Goal: Communication & Community: Answer question/provide support

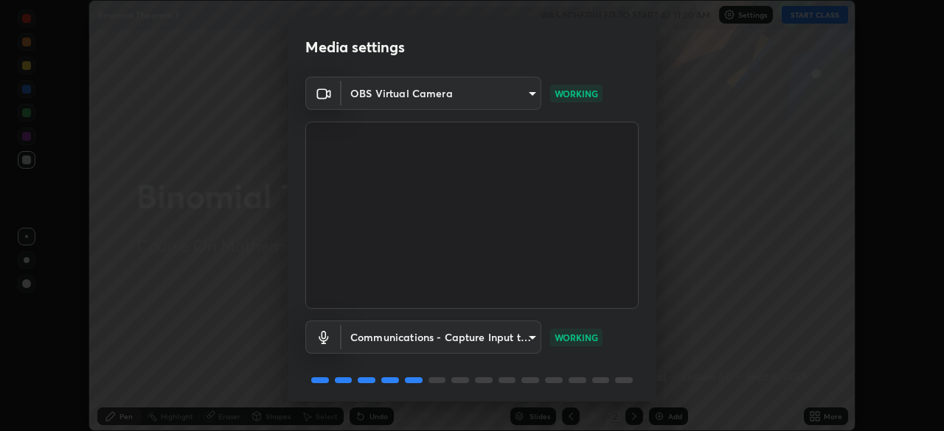
scroll to position [52, 0]
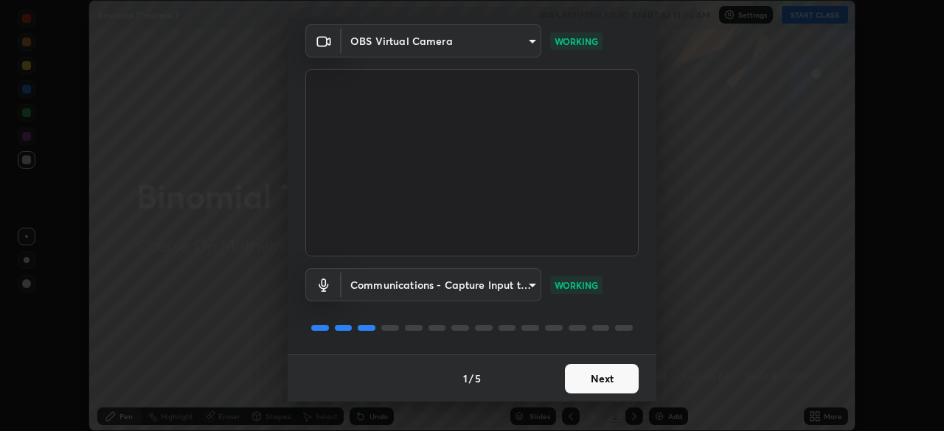
click at [602, 380] on button "Next" at bounding box center [602, 378] width 74 height 29
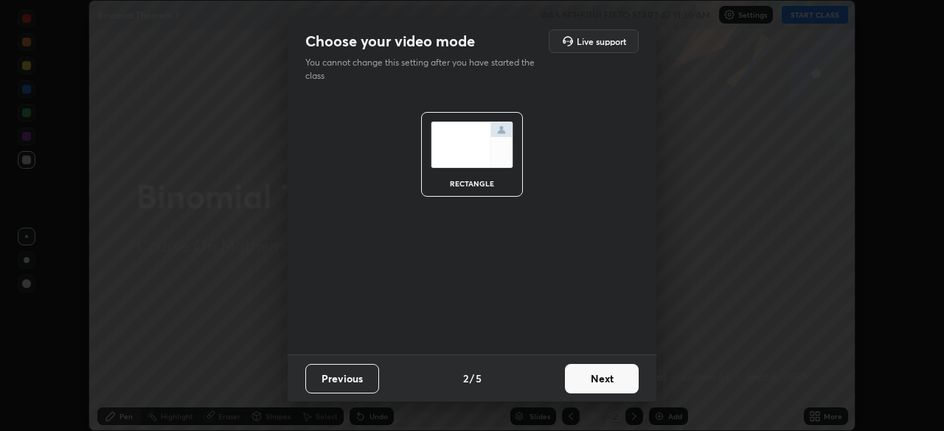
scroll to position [0, 0]
click at [602, 380] on button "Next" at bounding box center [602, 378] width 74 height 29
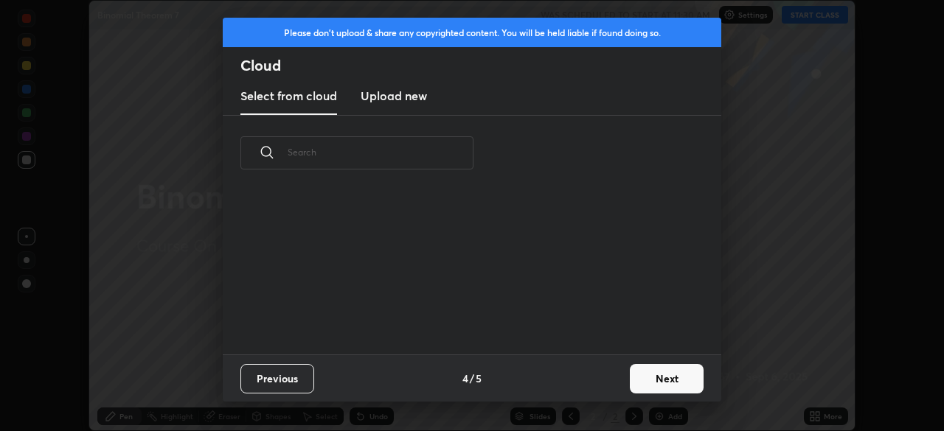
click at [665, 379] on button "Next" at bounding box center [667, 378] width 74 height 29
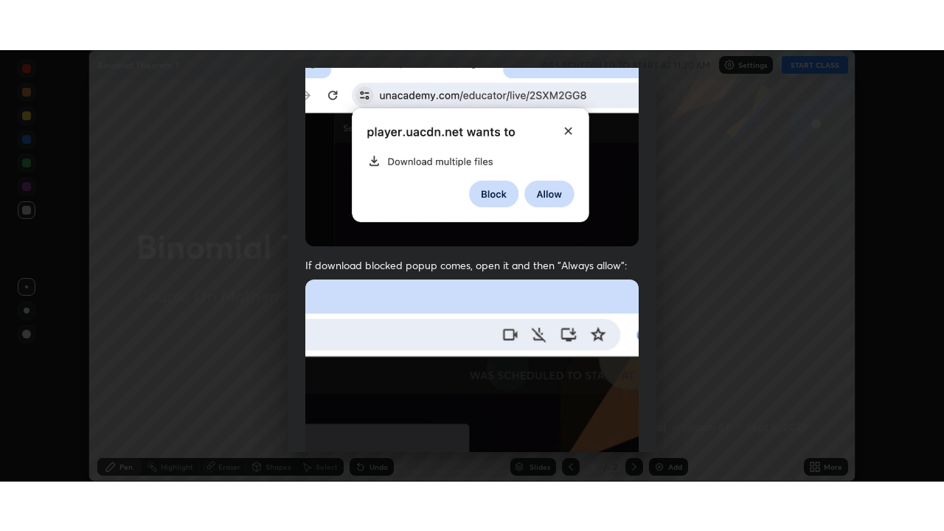
scroll to position [353, 0]
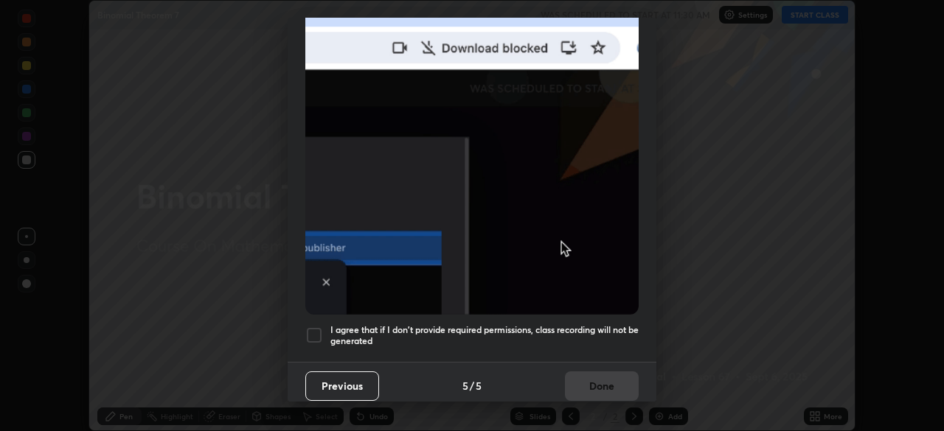
click at [315, 327] on div at bounding box center [314, 336] width 18 height 18
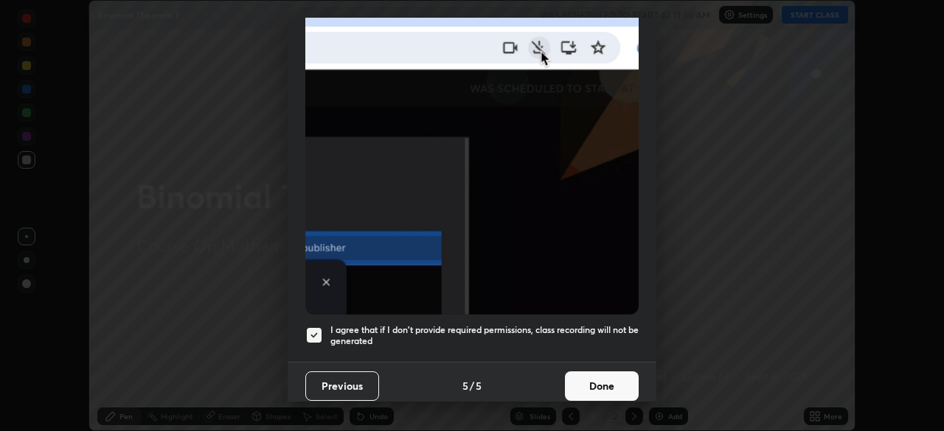
click at [603, 375] on button "Done" at bounding box center [602, 386] width 74 height 29
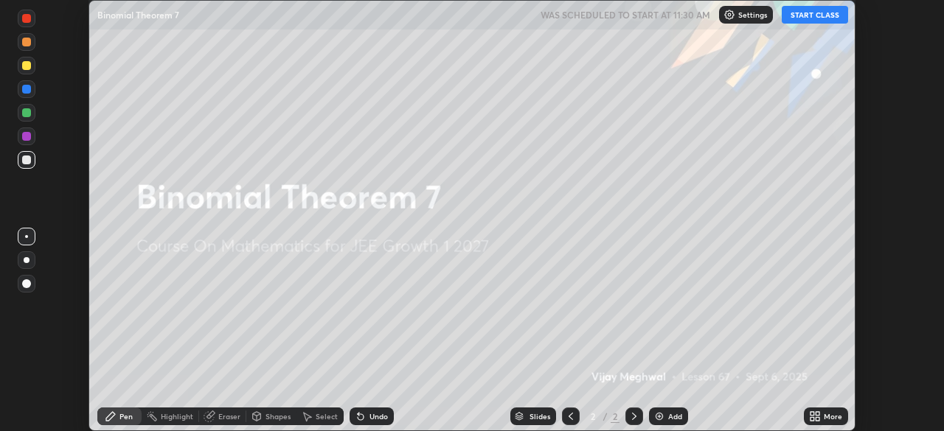
click at [822, 18] on button "START CLASS" at bounding box center [815, 15] width 66 height 18
click at [810, 420] on icon at bounding box center [812, 419] width 4 height 4
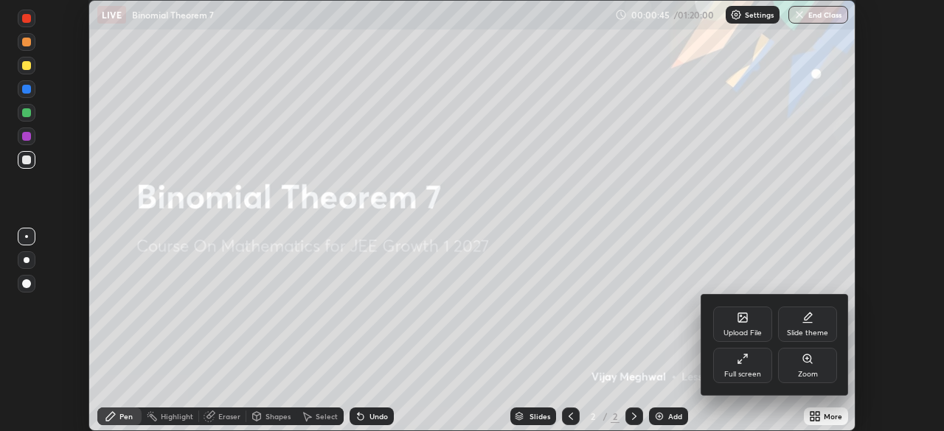
click at [743, 365] on div "Full screen" at bounding box center [742, 365] width 59 height 35
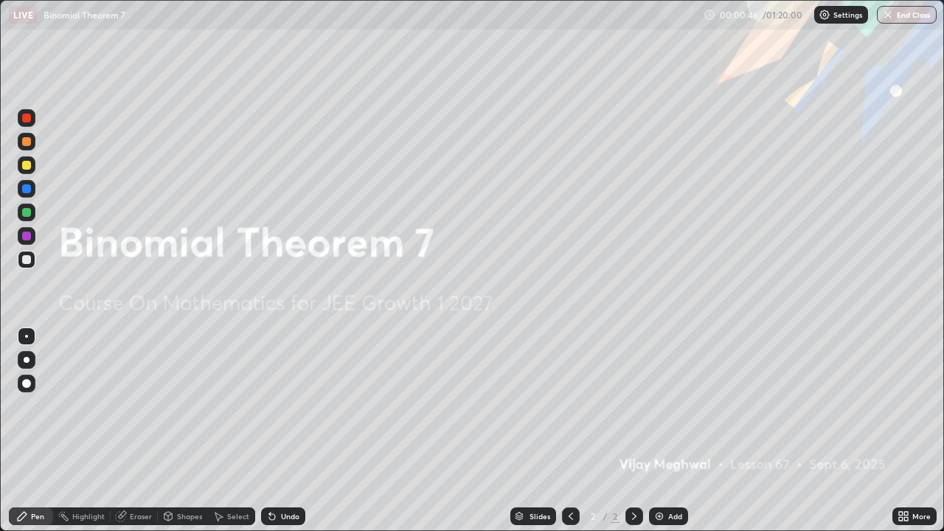
scroll to position [531, 944]
click at [672, 431] on div "Add" at bounding box center [675, 515] width 14 height 7
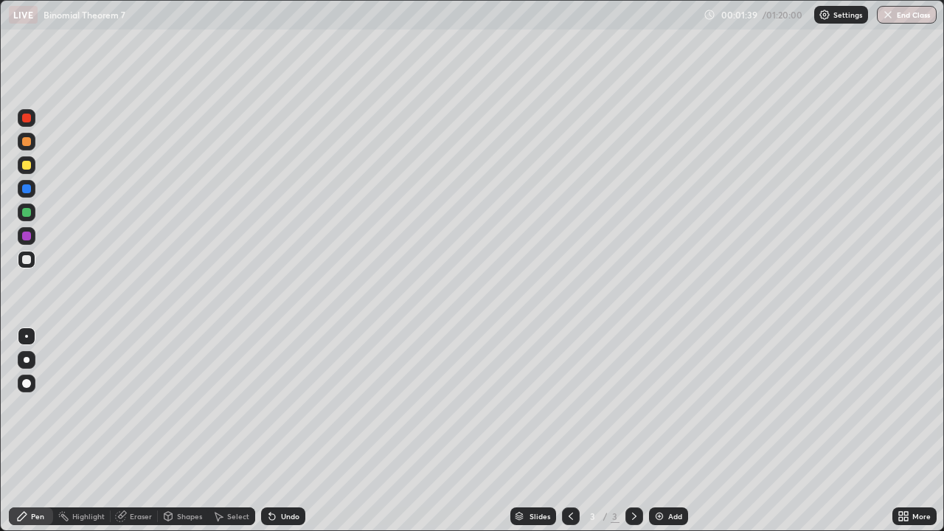
click at [145, 431] on div "Eraser" at bounding box center [141, 515] width 22 height 7
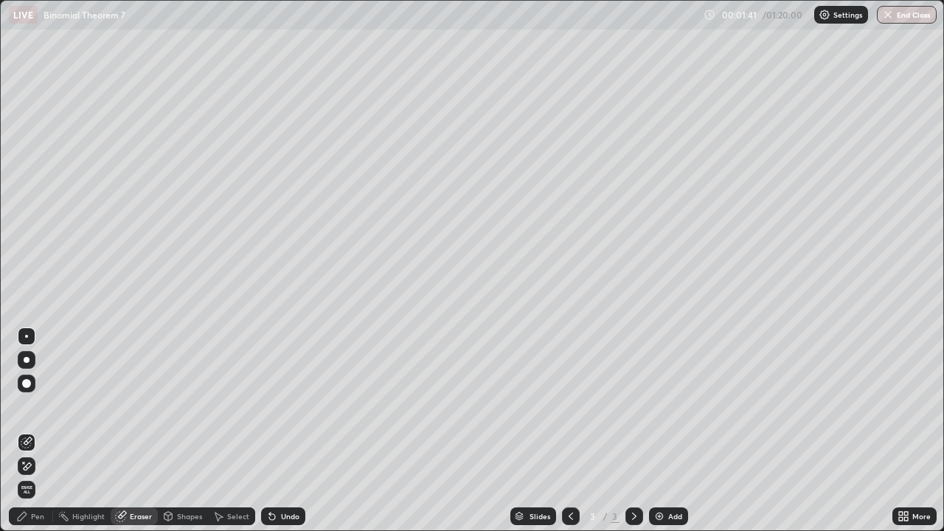
click at [36, 431] on div "Pen" at bounding box center [37, 515] width 13 height 7
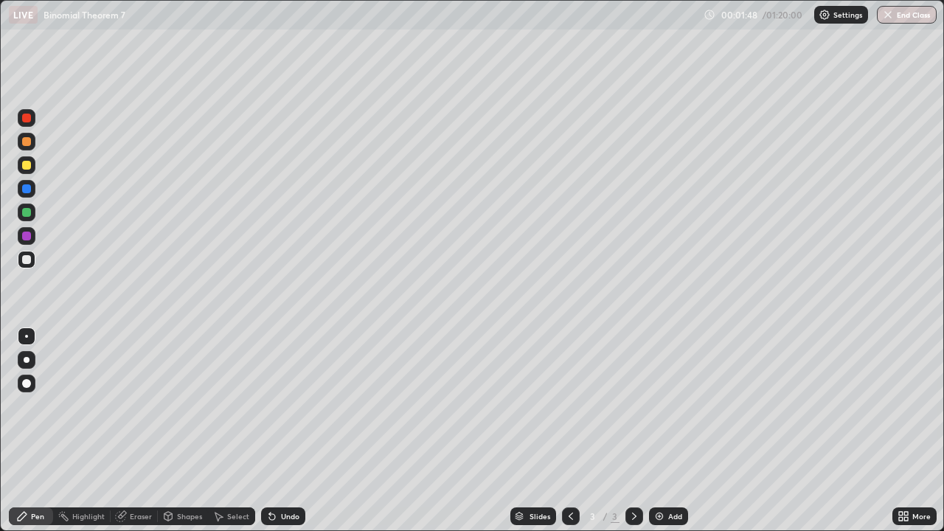
click at [18, 171] on div at bounding box center [27, 165] width 18 height 24
click at [29, 212] on div at bounding box center [26, 212] width 9 height 9
click at [28, 167] on div at bounding box center [26, 165] width 9 height 9
click at [27, 214] on div at bounding box center [26, 212] width 9 height 9
click at [29, 169] on div at bounding box center [26, 165] width 9 height 9
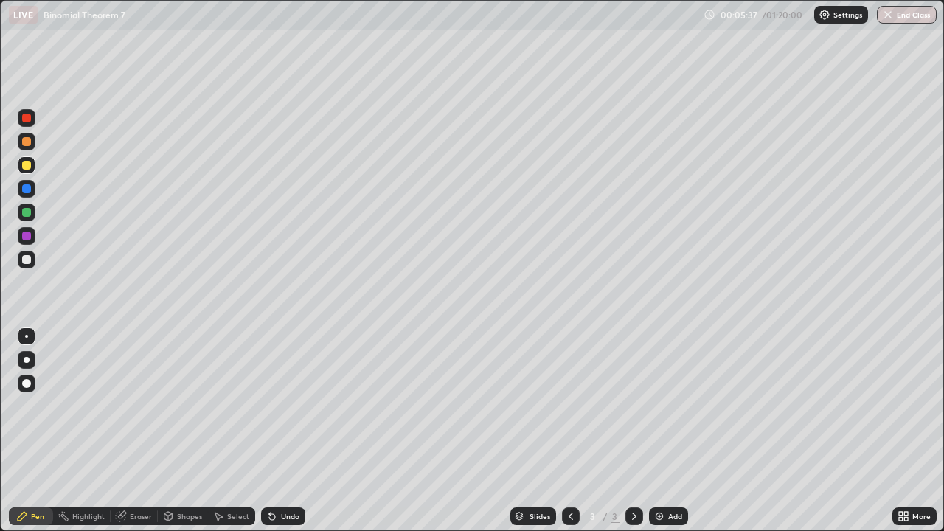
click at [294, 431] on div "Undo" at bounding box center [283, 516] width 44 height 18
click at [26, 147] on div at bounding box center [27, 142] width 18 height 18
click at [666, 431] on div "Add" at bounding box center [668, 516] width 39 height 18
click at [18, 169] on div at bounding box center [27, 165] width 18 height 18
click at [27, 168] on div at bounding box center [26, 165] width 9 height 9
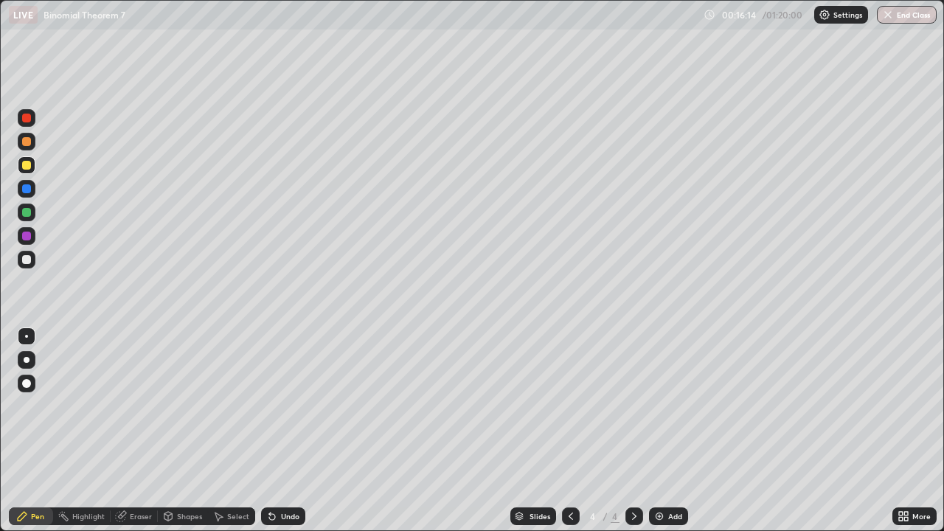
click at [27, 213] on div at bounding box center [26, 212] width 9 height 9
click at [669, 431] on div "Add" at bounding box center [675, 515] width 14 height 7
click at [30, 142] on div at bounding box center [26, 141] width 9 height 9
click at [26, 166] on div at bounding box center [26, 165] width 9 height 9
click at [29, 187] on div at bounding box center [26, 188] width 9 height 9
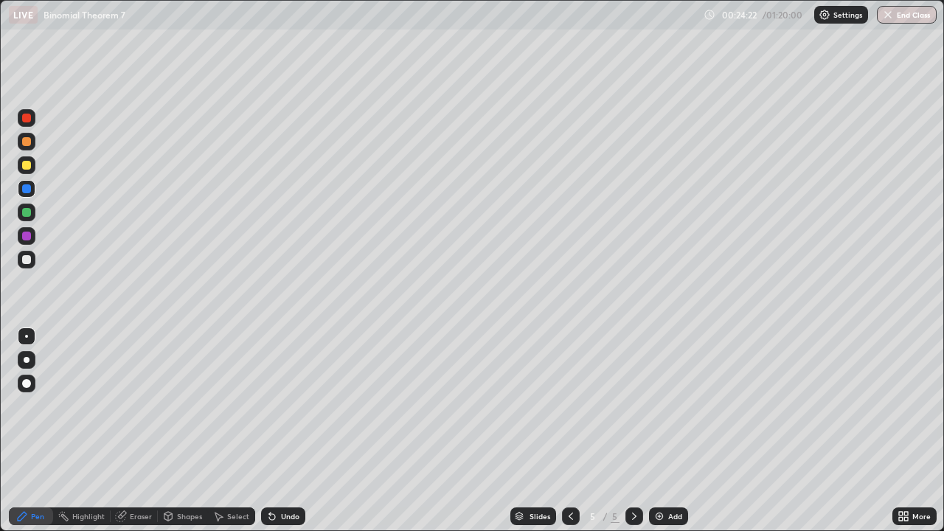
click at [25, 167] on div at bounding box center [26, 165] width 9 height 9
click at [24, 215] on div at bounding box center [26, 212] width 9 height 9
click at [27, 165] on div at bounding box center [26, 165] width 9 height 9
click at [660, 431] on img at bounding box center [659, 516] width 12 height 12
click at [569, 431] on icon at bounding box center [571, 516] width 12 height 12
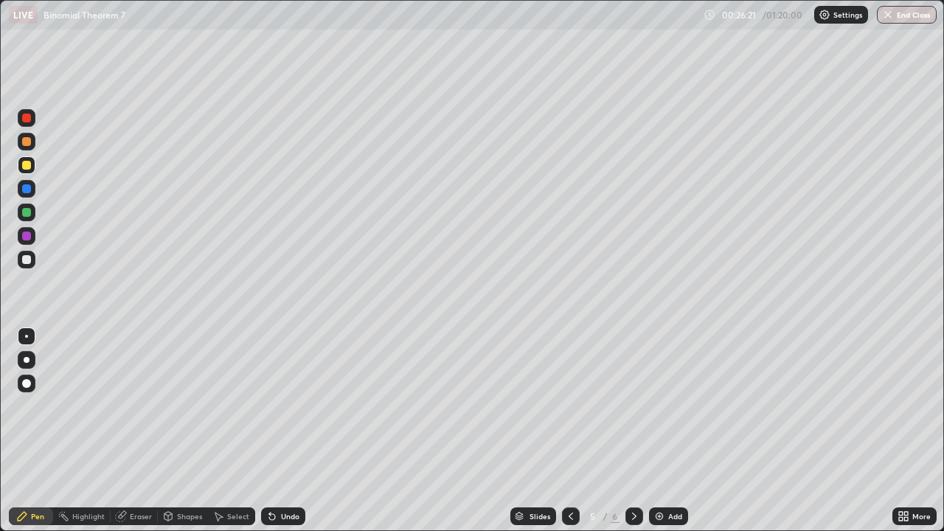
click at [632, 431] on icon at bounding box center [634, 516] width 12 height 12
click at [667, 431] on div "Add" at bounding box center [668, 516] width 39 height 18
click at [291, 431] on div "Undo" at bounding box center [290, 515] width 18 height 7
click at [141, 431] on div "Eraser" at bounding box center [134, 516] width 47 height 18
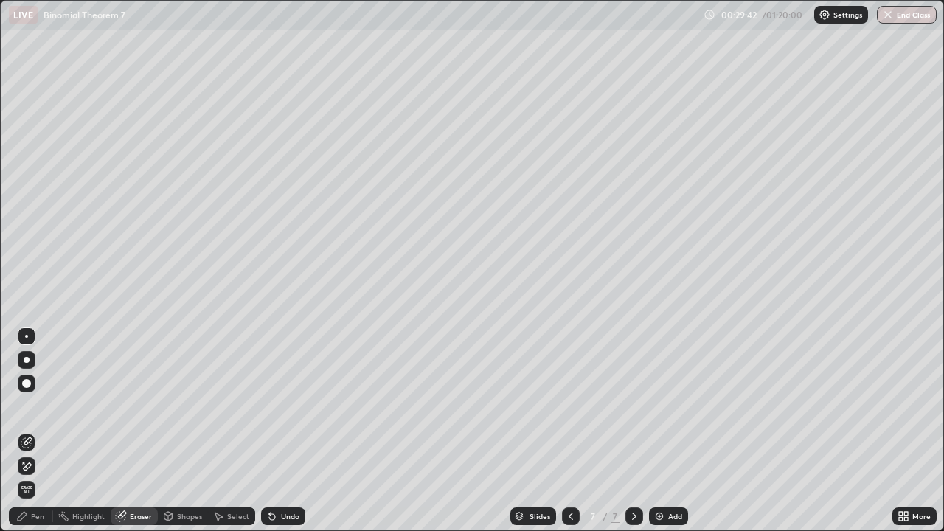
click at [35, 431] on div "Pen" at bounding box center [37, 515] width 13 height 7
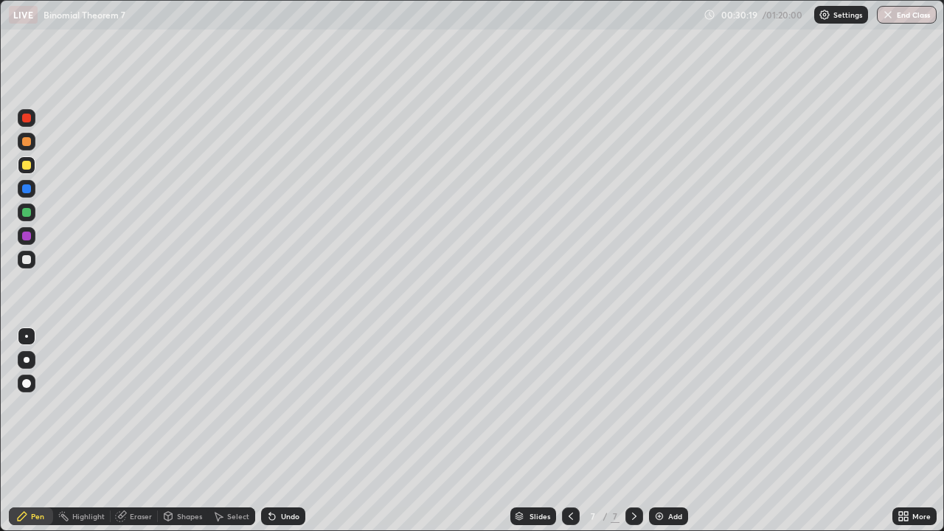
click at [30, 262] on div at bounding box center [26, 259] width 9 height 9
click at [27, 142] on div at bounding box center [26, 141] width 9 height 9
click at [660, 431] on img at bounding box center [659, 516] width 12 height 12
click at [569, 431] on icon at bounding box center [571, 516] width 12 height 12
click at [633, 431] on icon at bounding box center [634, 516] width 12 height 12
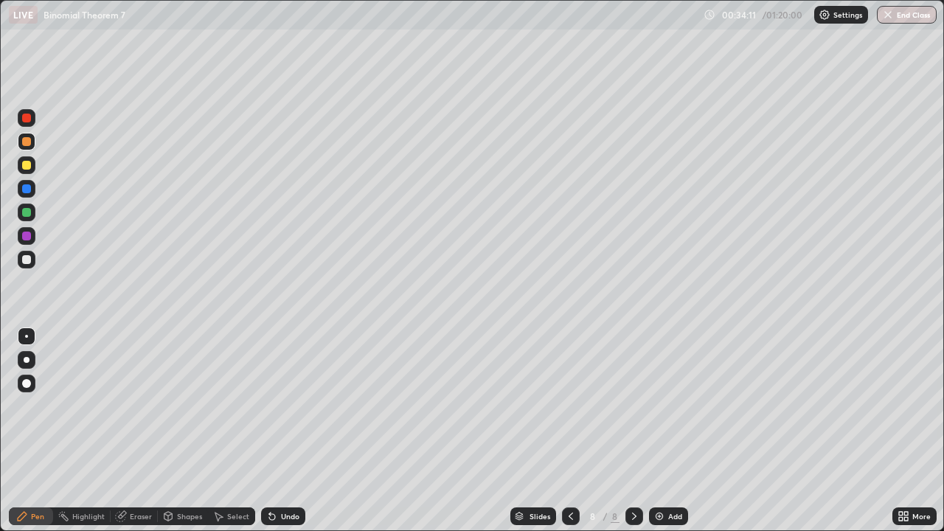
click at [25, 165] on div at bounding box center [26, 165] width 9 height 9
click at [288, 431] on div "Undo" at bounding box center [283, 516] width 44 height 18
click at [26, 145] on div at bounding box center [26, 141] width 9 height 9
click at [562, 431] on div at bounding box center [571, 516] width 18 height 18
click at [633, 431] on icon at bounding box center [634, 516] width 12 height 12
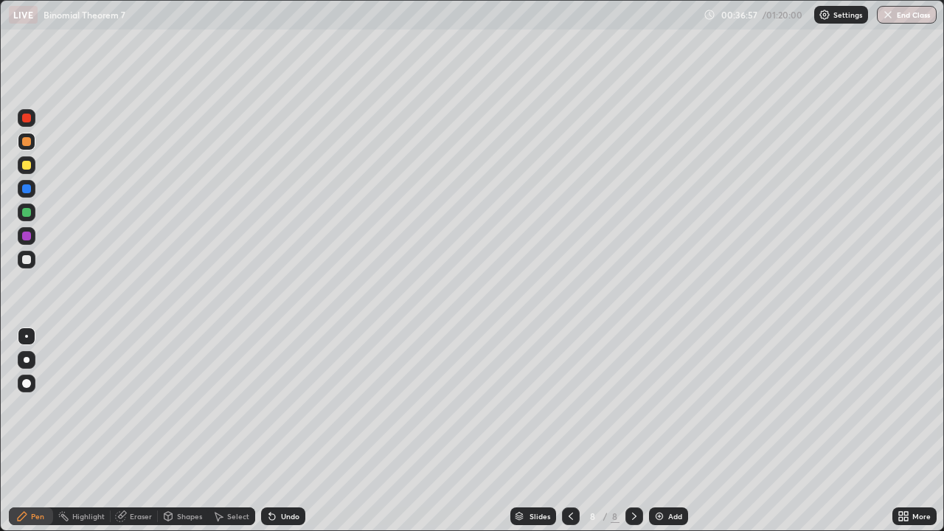
click at [25, 165] on div at bounding box center [26, 165] width 9 height 9
click at [290, 431] on div "Undo" at bounding box center [283, 516] width 44 height 18
click at [24, 142] on div at bounding box center [26, 141] width 9 height 9
click at [562, 431] on div at bounding box center [571, 516] width 18 height 18
click at [660, 431] on img at bounding box center [659, 516] width 12 height 12
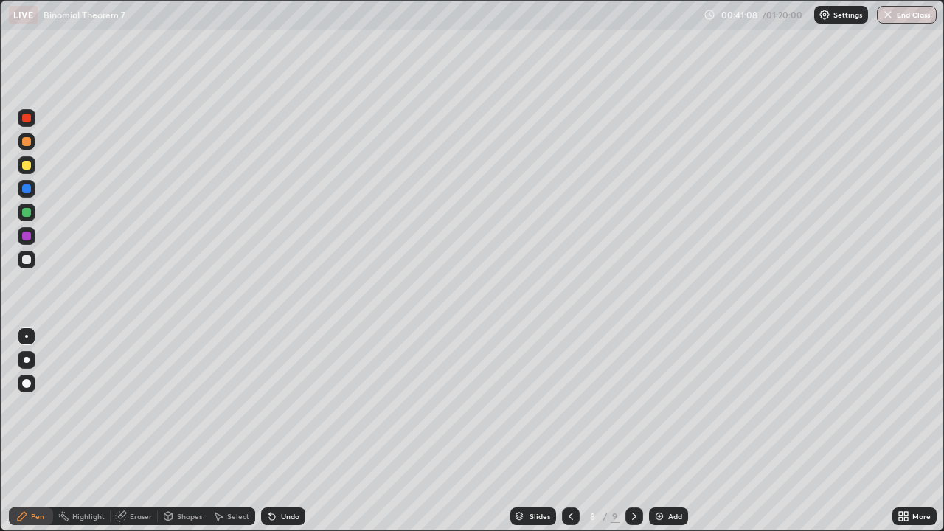
click at [562, 431] on div at bounding box center [571, 516] width 18 height 18
click at [628, 431] on icon at bounding box center [634, 516] width 12 height 12
click at [568, 431] on icon at bounding box center [570, 515] width 4 height 7
click at [630, 431] on icon at bounding box center [634, 516] width 12 height 12
click at [562, 431] on div at bounding box center [571, 516] width 18 height 18
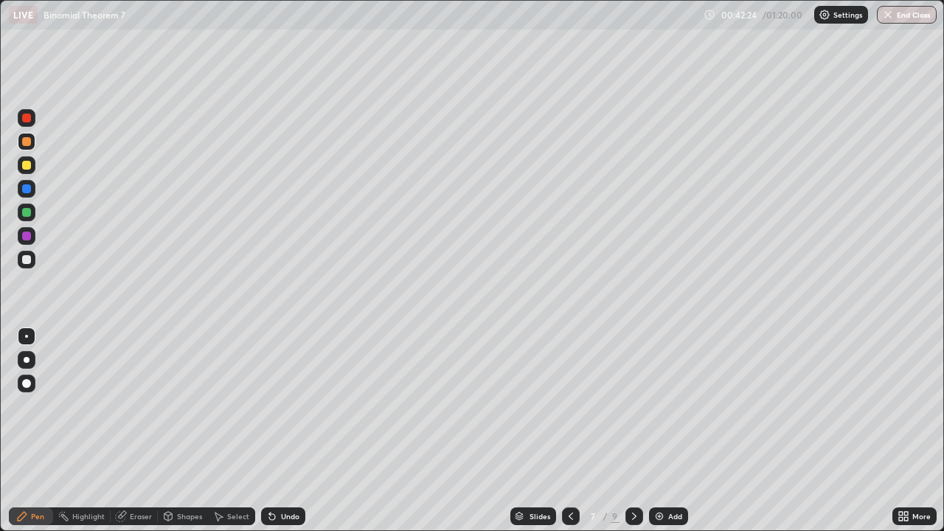
click at [631, 431] on icon at bounding box center [634, 516] width 12 height 12
click at [569, 431] on icon at bounding box center [571, 516] width 12 height 12
click at [633, 431] on icon at bounding box center [634, 516] width 12 height 12
click at [629, 431] on icon at bounding box center [634, 516] width 12 height 12
click at [630, 431] on icon at bounding box center [634, 516] width 12 height 12
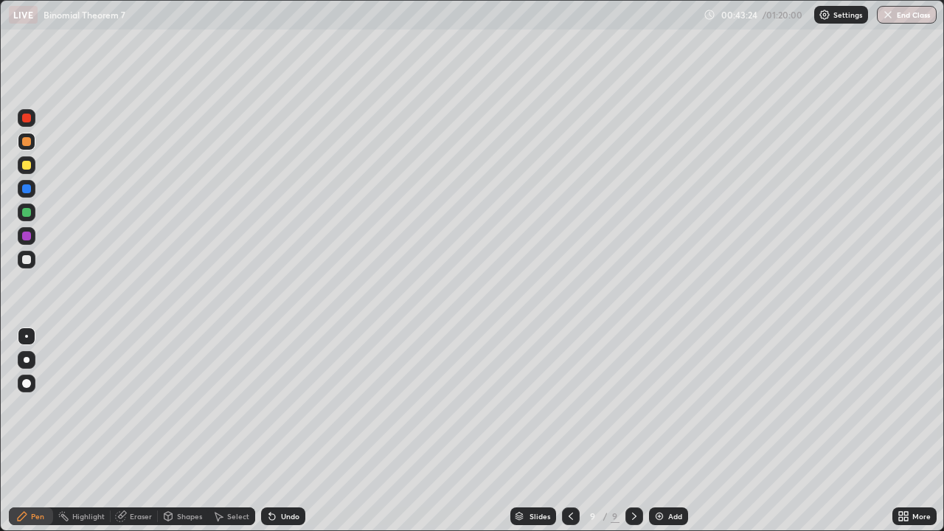
click at [656, 431] on img at bounding box center [659, 516] width 12 height 12
click at [46, 431] on div "Pen" at bounding box center [31, 516] width 44 height 18
click at [32, 258] on div at bounding box center [27, 260] width 18 height 18
click at [281, 431] on div "Undo" at bounding box center [290, 515] width 18 height 7
click at [288, 431] on div "Undo" at bounding box center [283, 516] width 44 height 18
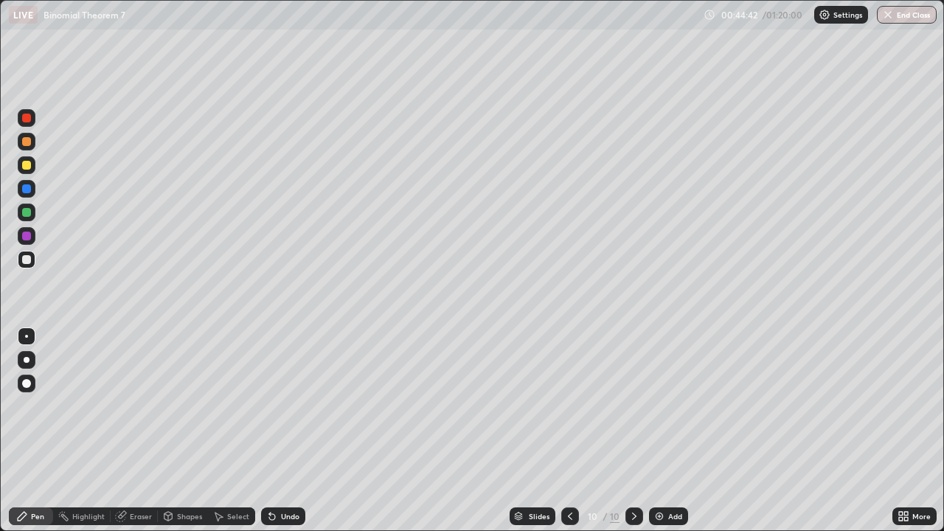
click at [26, 167] on div at bounding box center [26, 165] width 9 height 9
click at [27, 142] on div at bounding box center [26, 141] width 9 height 9
click at [661, 431] on img at bounding box center [659, 516] width 12 height 12
click at [571, 431] on icon at bounding box center [571, 516] width 12 height 12
click at [633, 431] on icon at bounding box center [634, 516] width 12 height 12
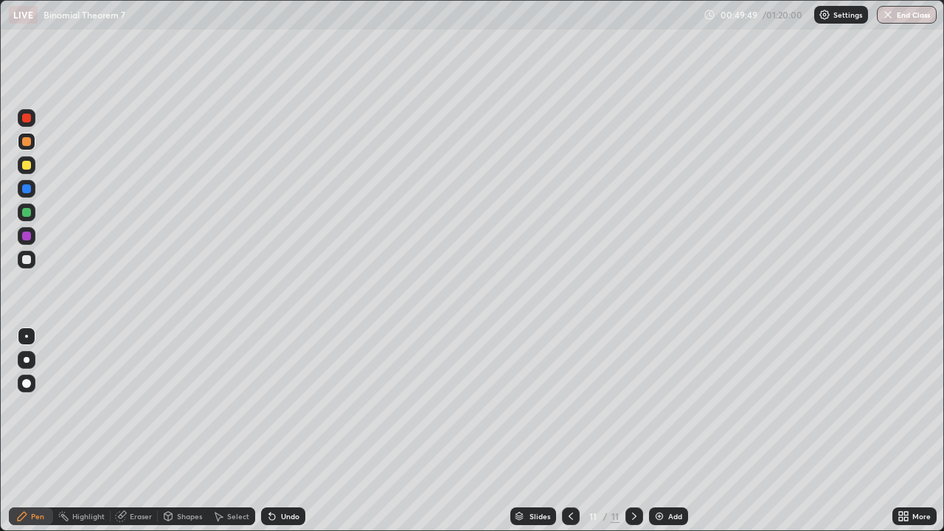
click at [282, 431] on div "Undo" at bounding box center [290, 515] width 18 height 7
click at [568, 431] on icon at bounding box center [571, 516] width 12 height 12
click at [632, 431] on icon at bounding box center [634, 515] width 4 height 7
click at [569, 431] on icon at bounding box center [571, 516] width 12 height 12
click at [633, 431] on icon at bounding box center [634, 516] width 12 height 12
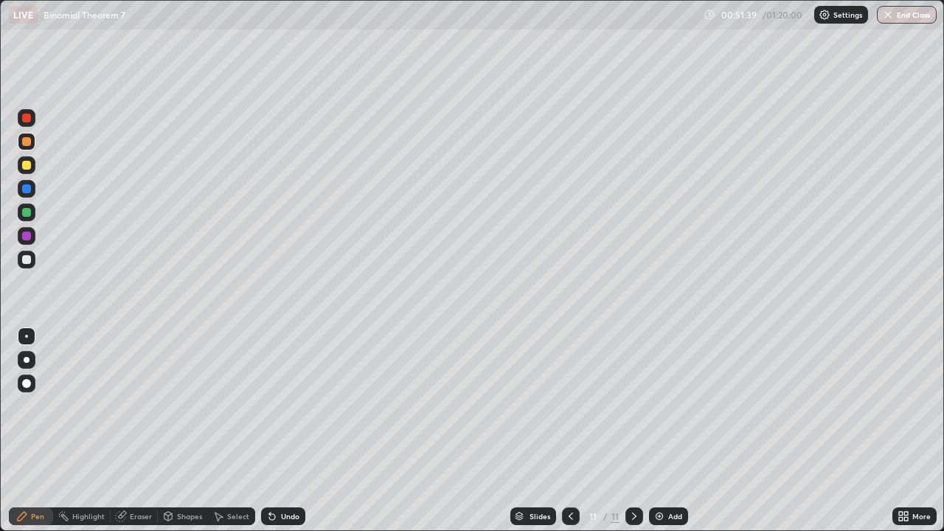
click at [293, 431] on div "Undo" at bounding box center [283, 516] width 44 height 18
click at [665, 431] on div "Add" at bounding box center [668, 516] width 39 height 18
click at [153, 431] on div "Eraser" at bounding box center [134, 516] width 47 height 18
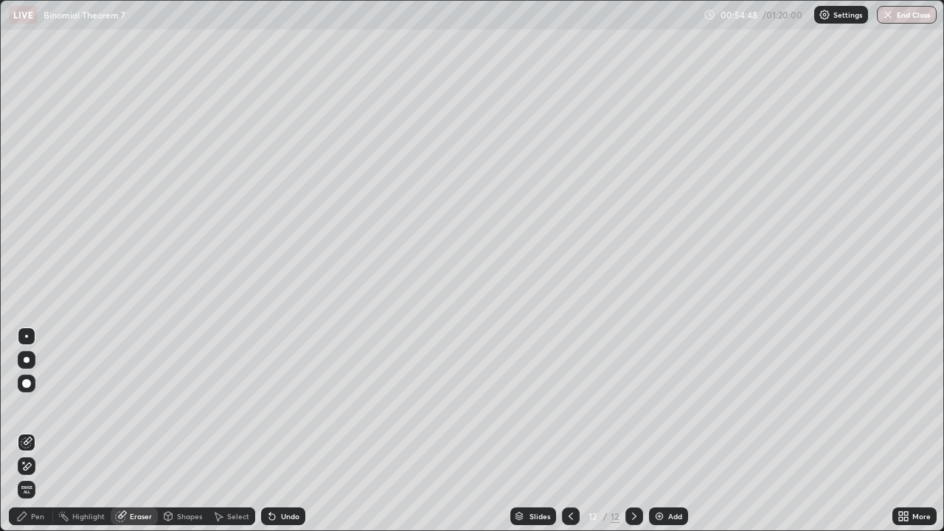
click at [42, 431] on div "Pen" at bounding box center [37, 515] width 13 height 7
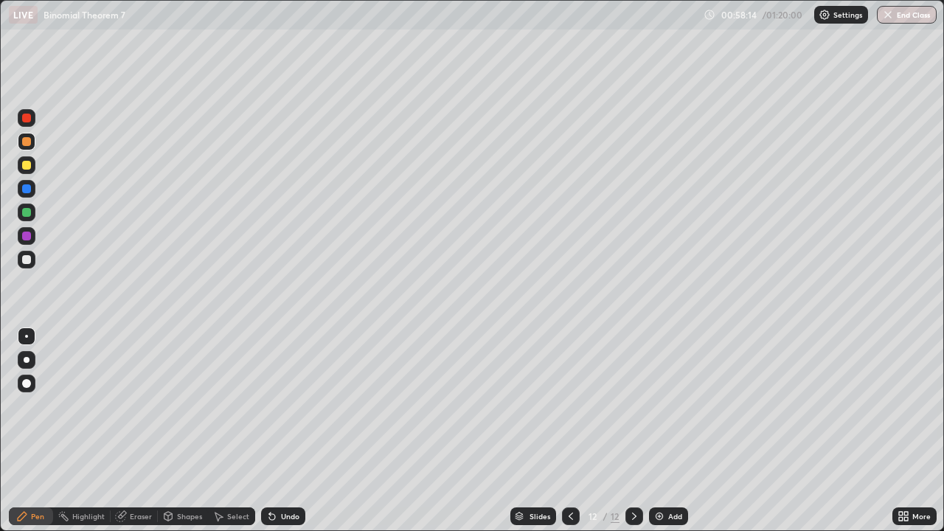
click at [23, 167] on div at bounding box center [26, 165] width 9 height 9
click at [27, 257] on div at bounding box center [26, 259] width 9 height 9
click at [145, 431] on div "Eraser" at bounding box center [141, 515] width 22 height 7
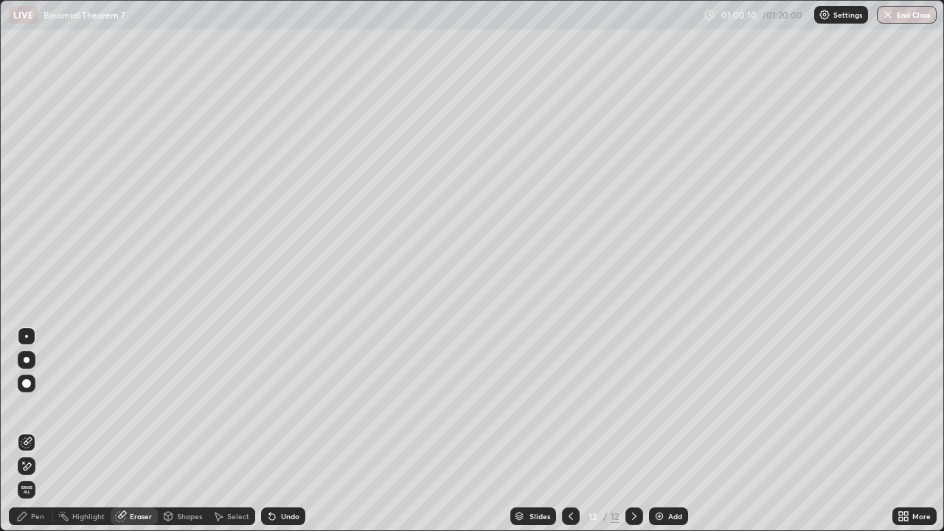
click at [37, 431] on div "Pen" at bounding box center [37, 515] width 13 height 7
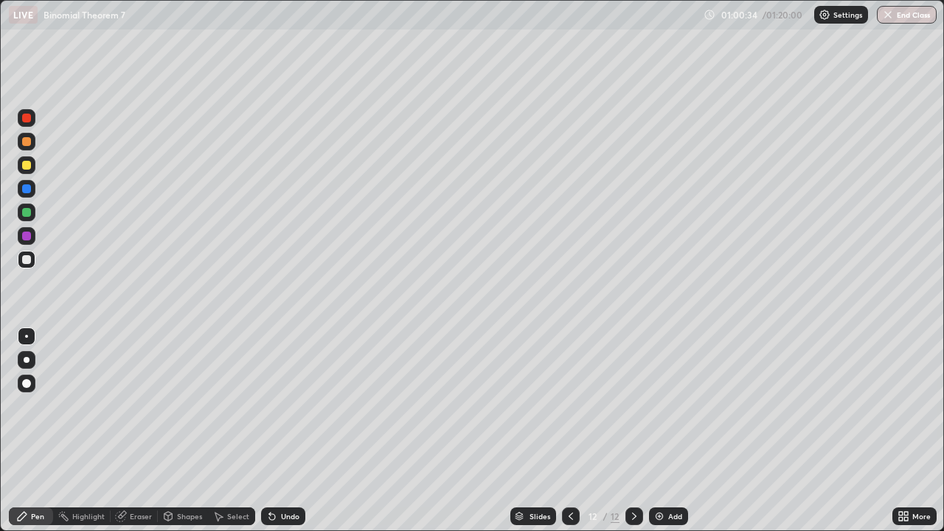
click at [665, 431] on div "Add" at bounding box center [668, 516] width 39 height 18
click at [565, 431] on icon at bounding box center [571, 516] width 12 height 12
click at [632, 431] on div at bounding box center [634, 515] width 18 height 29
click at [572, 431] on div at bounding box center [571, 516] width 18 height 18
click at [633, 431] on icon at bounding box center [634, 516] width 12 height 12
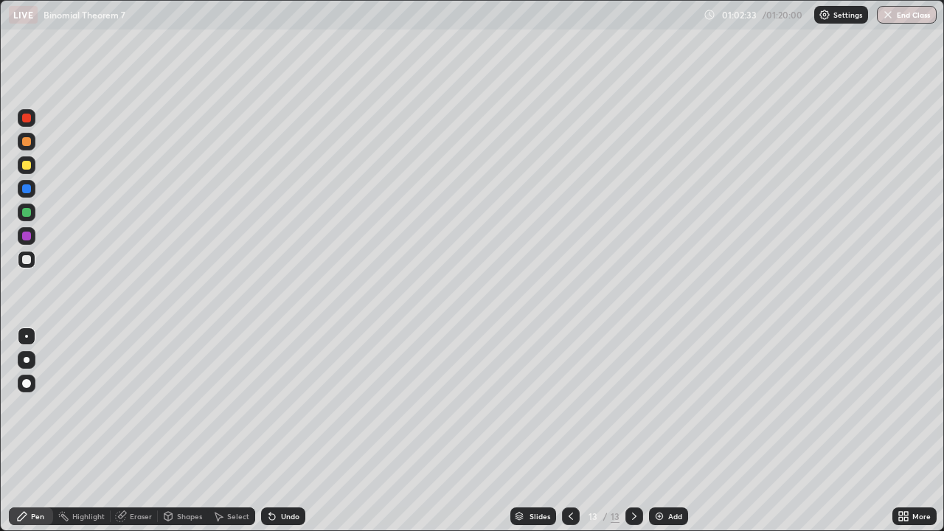
click at [572, 431] on div at bounding box center [571, 516] width 18 height 18
click at [632, 431] on icon at bounding box center [634, 515] width 4 height 7
click at [141, 431] on div "Eraser" at bounding box center [141, 515] width 22 height 7
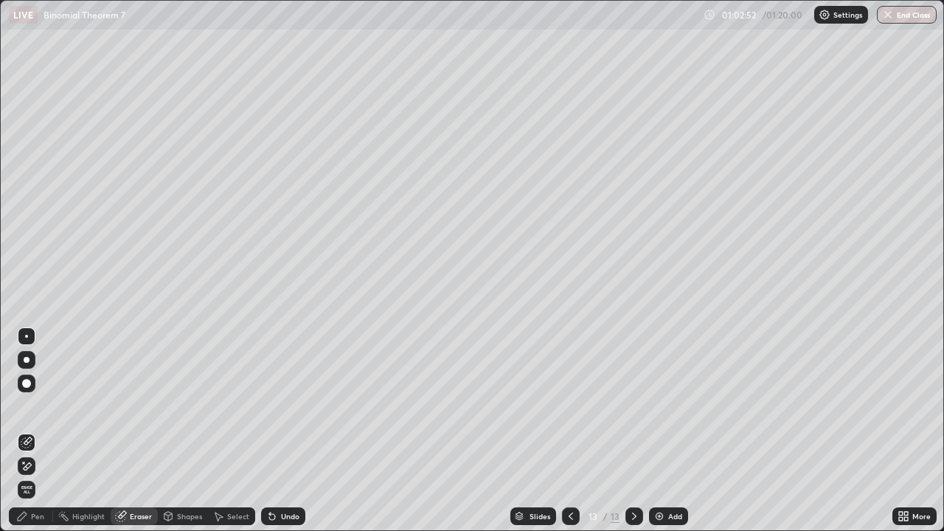
click at [38, 431] on div "Pen" at bounding box center [37, 515] width 13 height 7
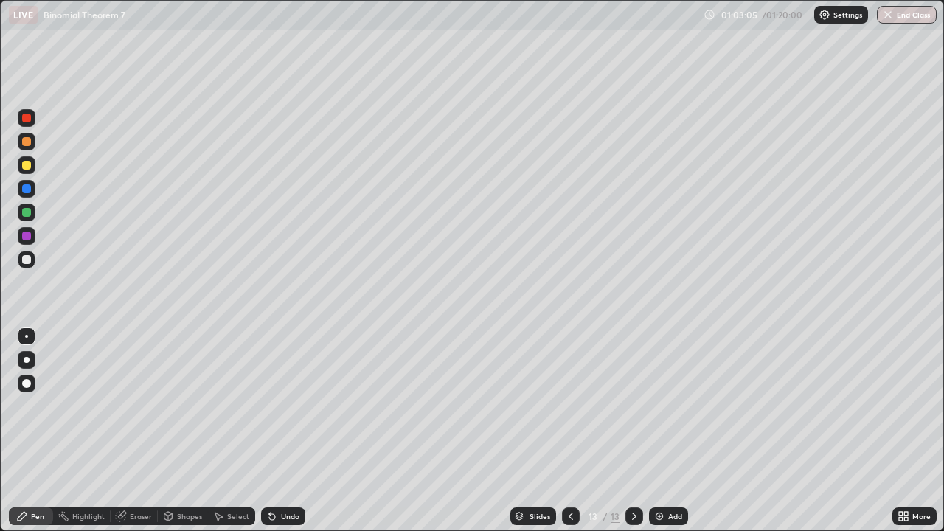
click at [279, 431] on div "Undo" at bounding box center [283, 516] width 44 height 18
click at [278, 431] on div "Undo" at bounding box center [283, 516] width 44 height 18
click at [143, 431] on div "Eraser" at bounding box center [141, 515] width 22 height 7
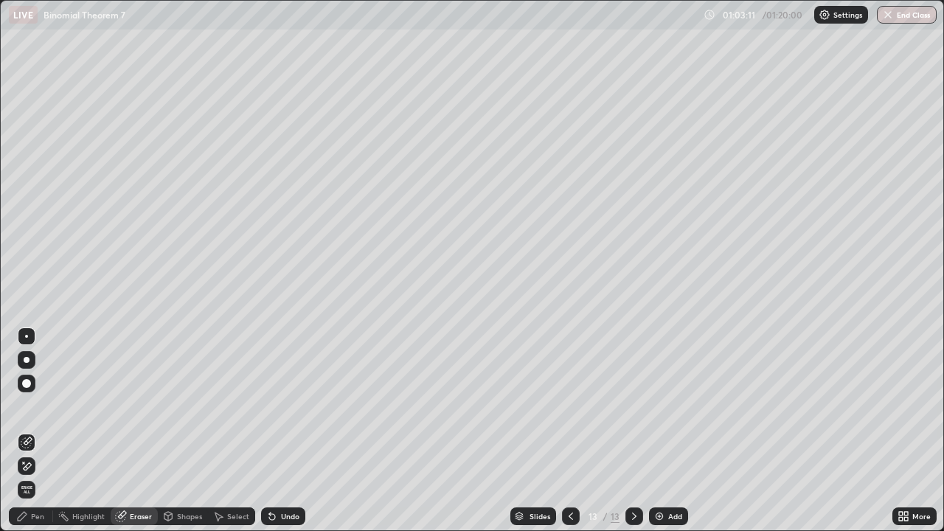
click at [40, 431] on div "Pen" at bounding box center [31, 516] width 44 height 18
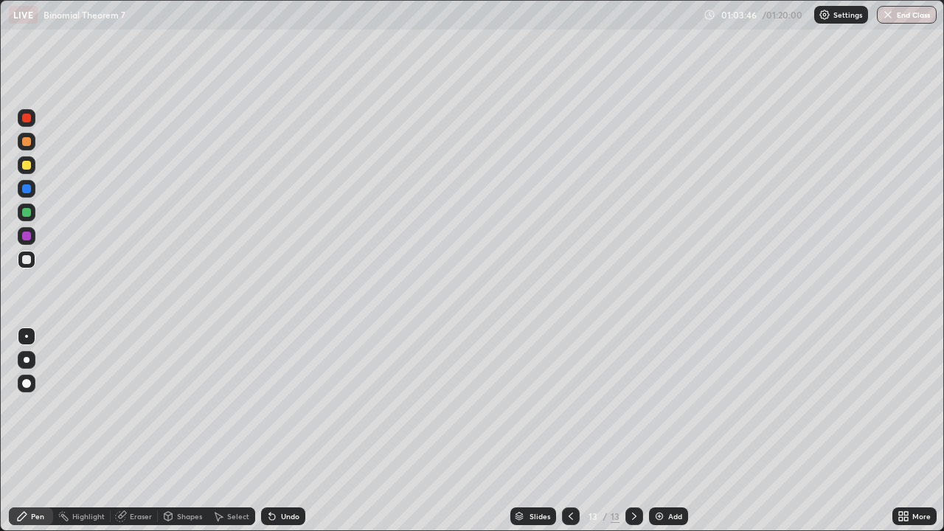
click at [569, 431] on icon at bounding box center [571, 516] width 12 height 12
click at [719, 431] on div "Slides 12 / 13 Add" at bounding box center [598, 515] width 587 height 29
click at [631, 431] on icon at bounding box center [634, 516] width 12 height 12
click at [128, 431] on div "Eraser" at bounding box center [134, 516] width 47 height 18
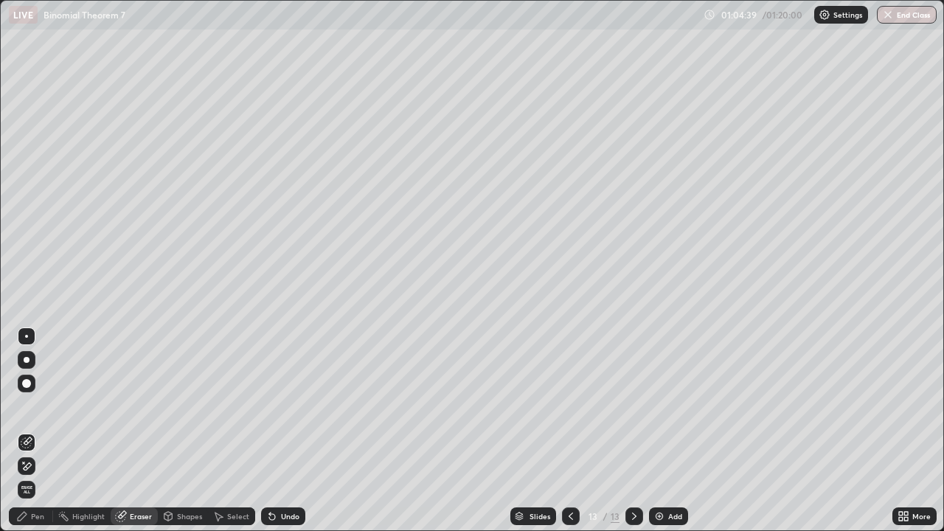
click at [27, 431] on icon at bounding box center [22, 516] width 12 height 12
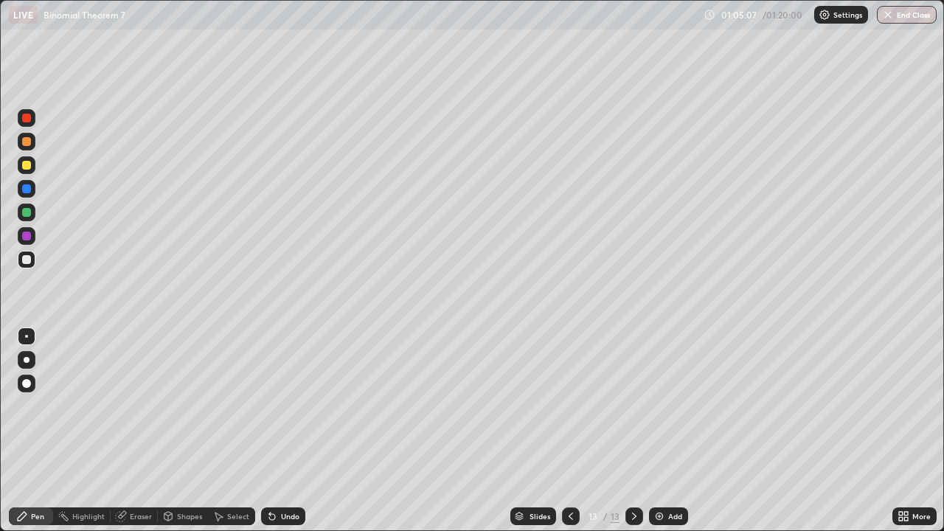
click at [562, 431] on div at bounding box center [571, 516] width 18 height 18
click at [630, 431] on div at bounding box center [634, 516] width 18 height 18
click at [568, 431] on icon at bounding box center [570, 515] width 4 height 7
click at [628, 431] on icon at bounding box center [634, 516] width 12 height 12
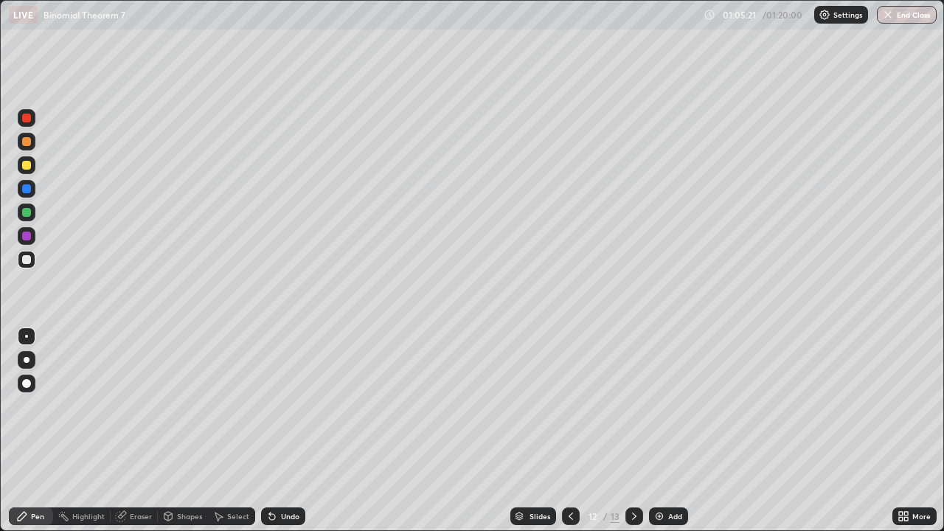
click at [631, 431] on icon at bounding box center [634, 516] width 12 height 12
click at [914, 21] on button "End Class" at bounding box center [907, 15] width 60 height 18
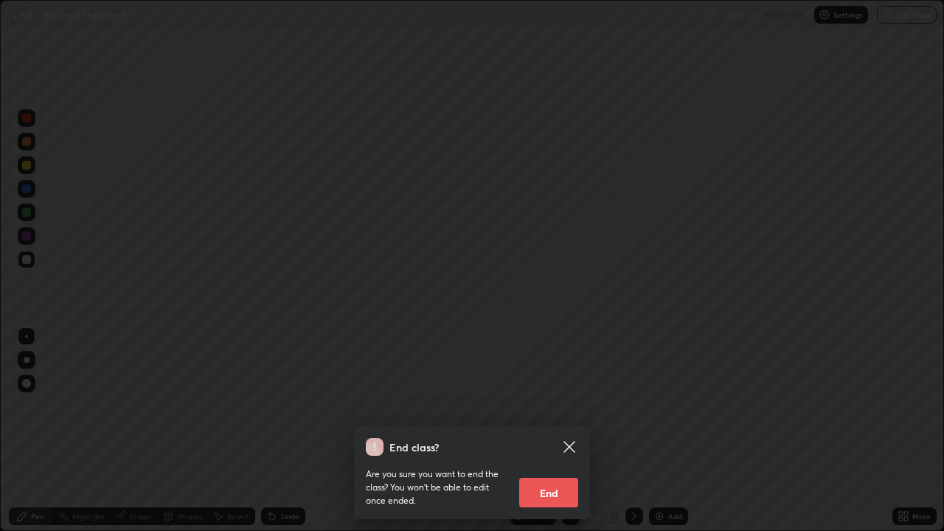
click at [563, 431] on button "End" at bounding box center [548, 492] width 59 height 29
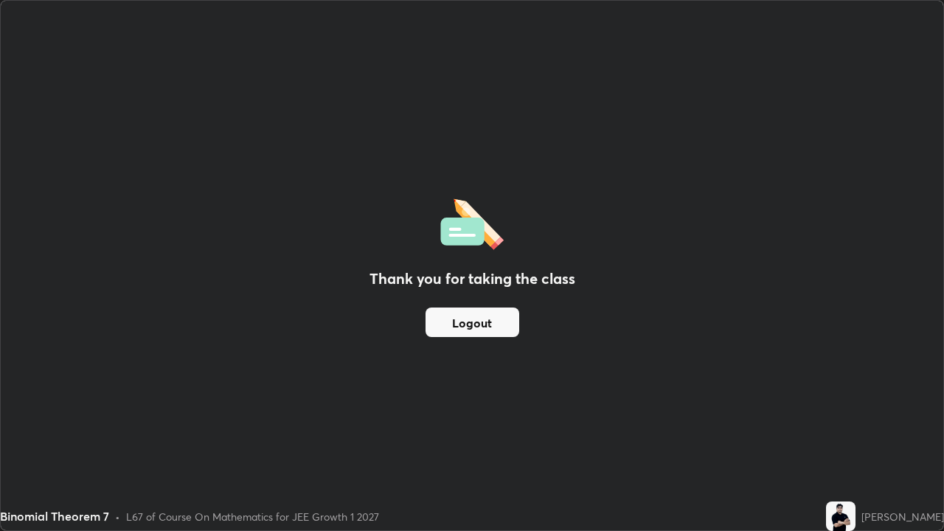
click at [484, 322] on button "Logout" at bounding box center [472, 321] width 94 height 29
